Goal: Check status: Check status

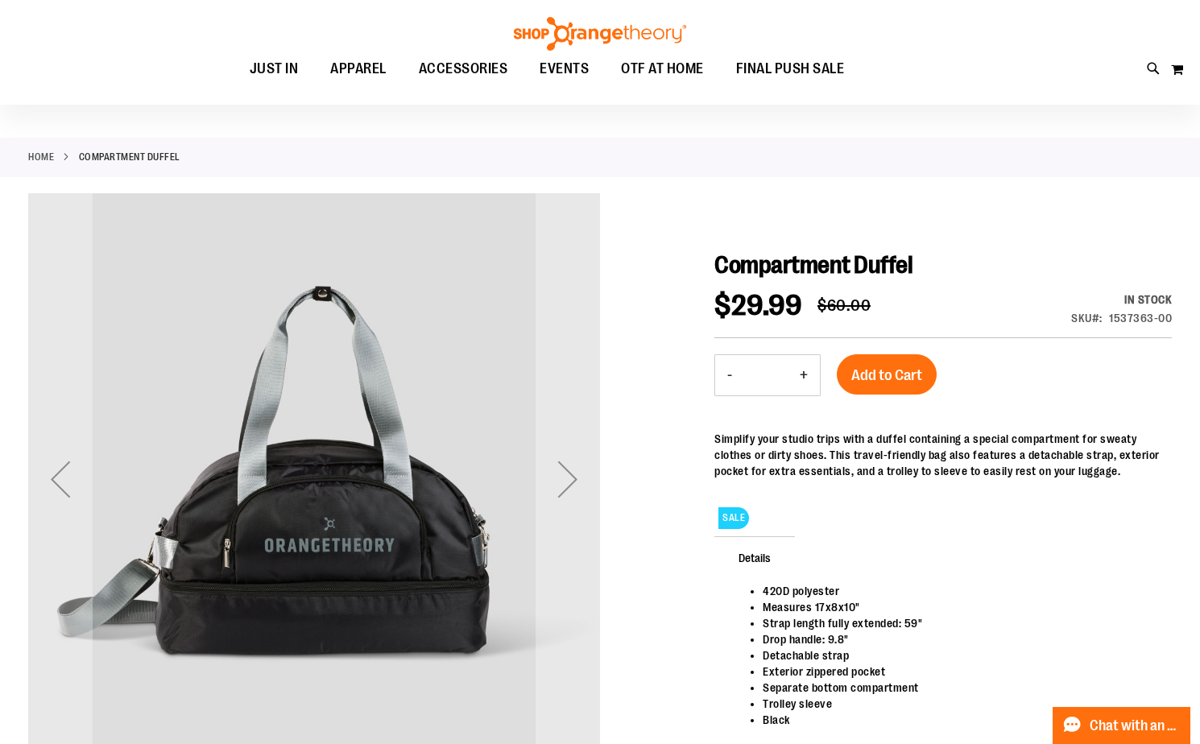
scroll to position [160, 0]
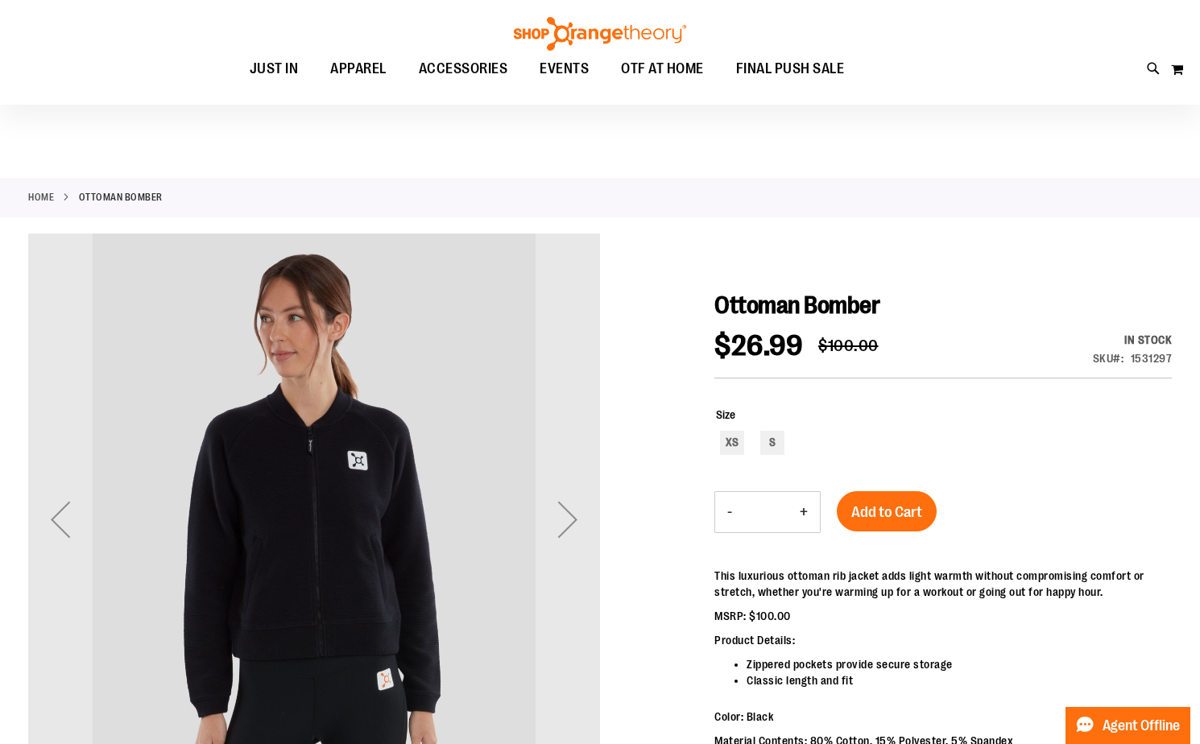
scroll to position [198, 0]
